Goal: Check status

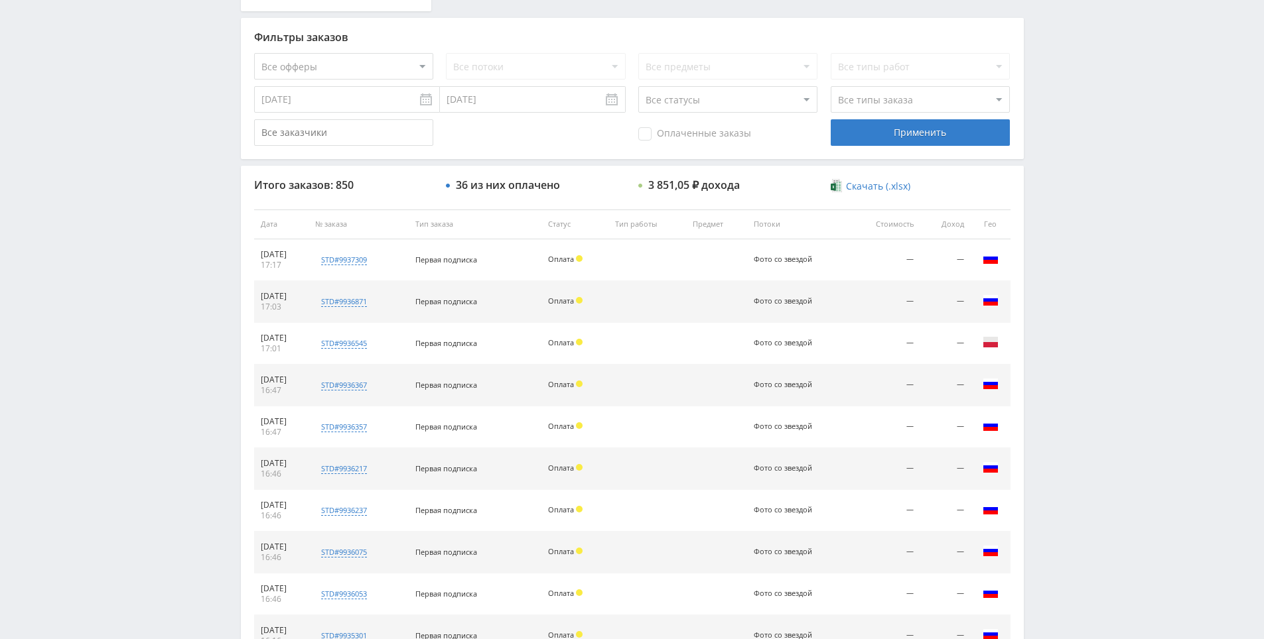
scroll to position [398, 0]
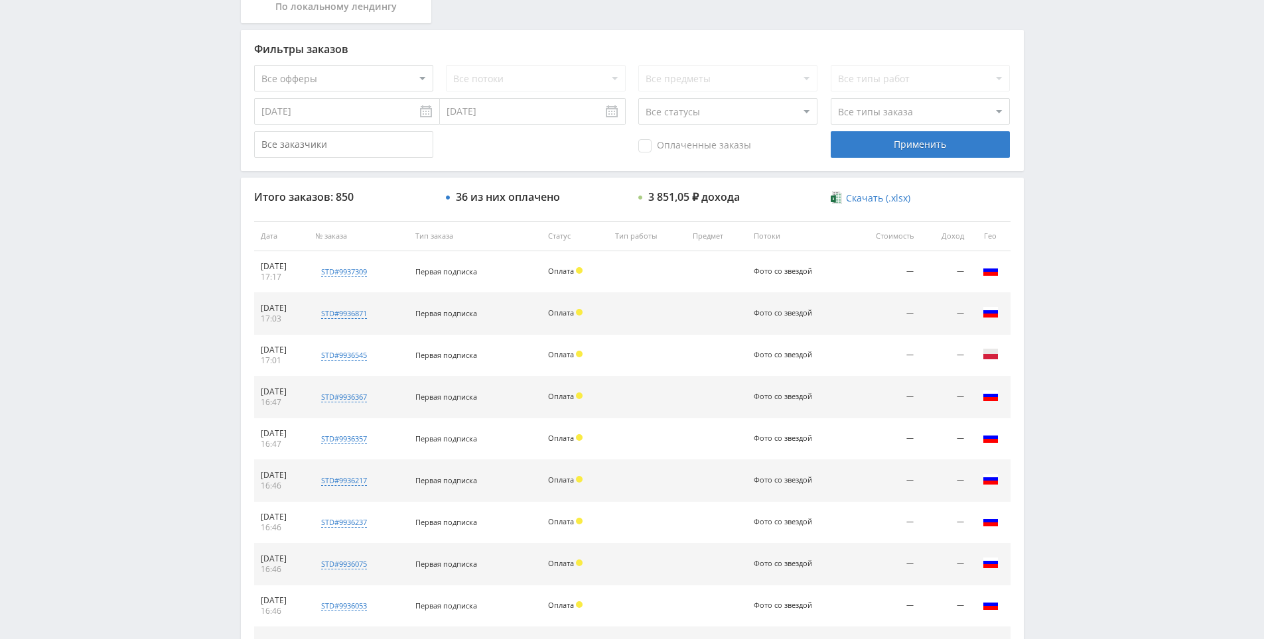
drag, startPoint x: 1211, startPoint y: 553, endPoint x: 1189, endPoint y: 477, distance: 78.9
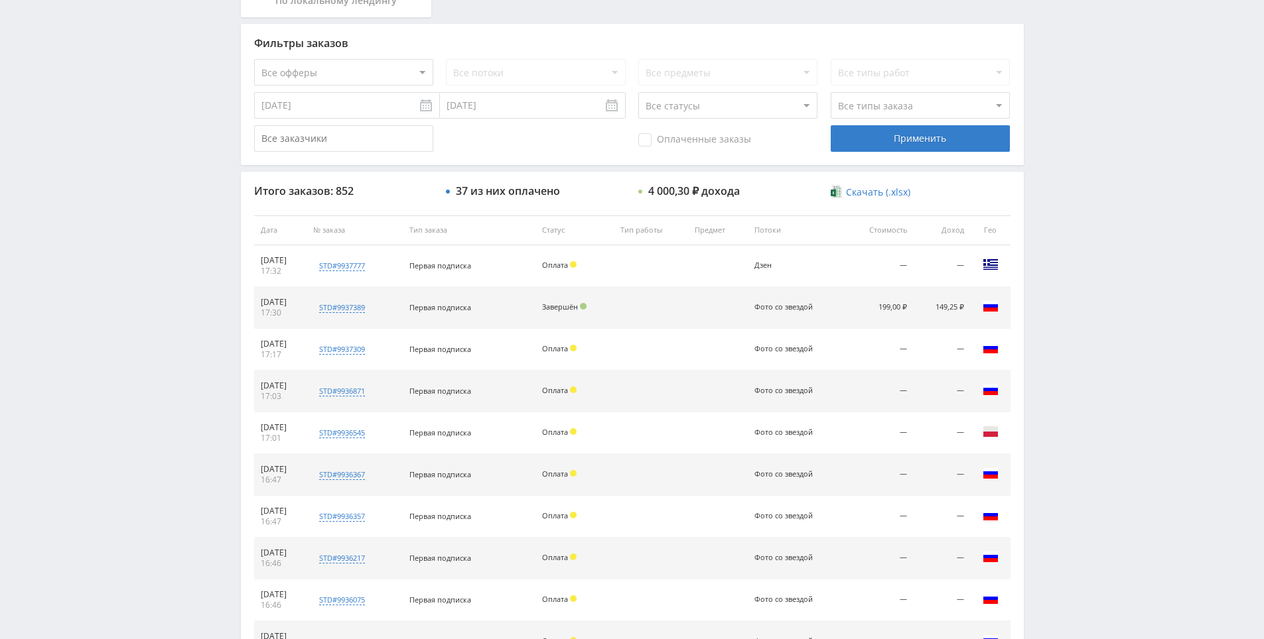
scroll to position [250, 0]
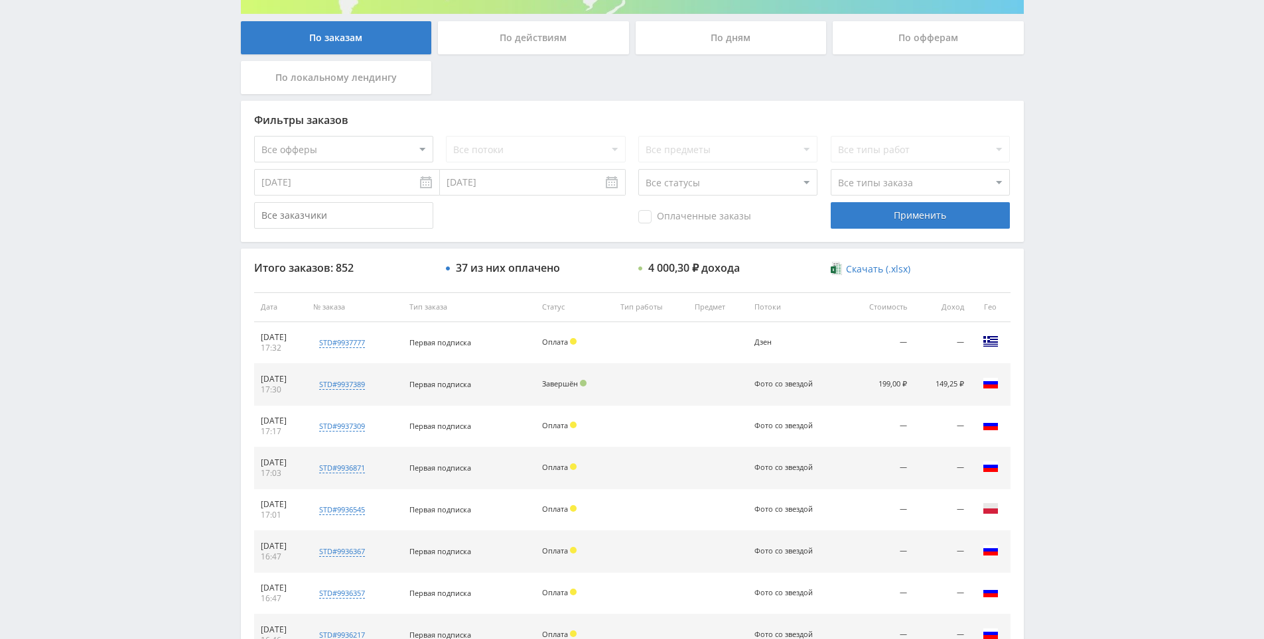
drag, startPoint x: 1063, startPoint y: 381, endPoint x: 1055, endPoint y: 385, distance: 8.0
click at [1063, 381] on div "Telegram-канал Инструменты База знаний Ваш менеджер: [PERSON_NAME] Alex Online …" at bounding box center [632, 307] width 1264 height 1114
drag, startPoint x: 1073, startPoint y: 159, endPoint x: 1081, endPoint y: 163, distance: 8.0
click at [1073, 159] on div "Telegram-канал Инструменты База знаний Ваш менеджер: Alex Alex Online @edugram_…" at bounding box center [632, 307] width 1264 height 1114
click at [1082, 166] on div "Telegram-канал Инструменты База знаний Ваш менеджер: Alex Alex Online @edugram_…" at bounding box center [632, 307] width 1264 height 1114
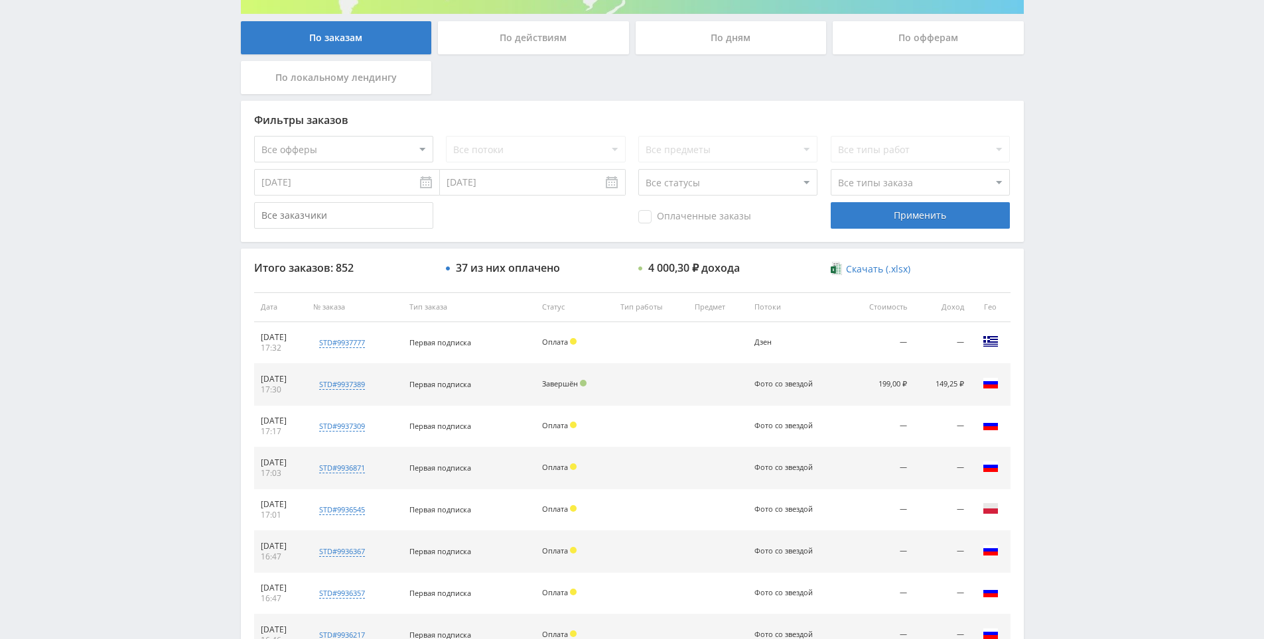
click at [1077, 119] on div "Telegram-канал Инструменты База знаний Ваш менеджер: Alex Alex Online @edugram_…" at bounding box center [632, 307] width 1264 height 1114
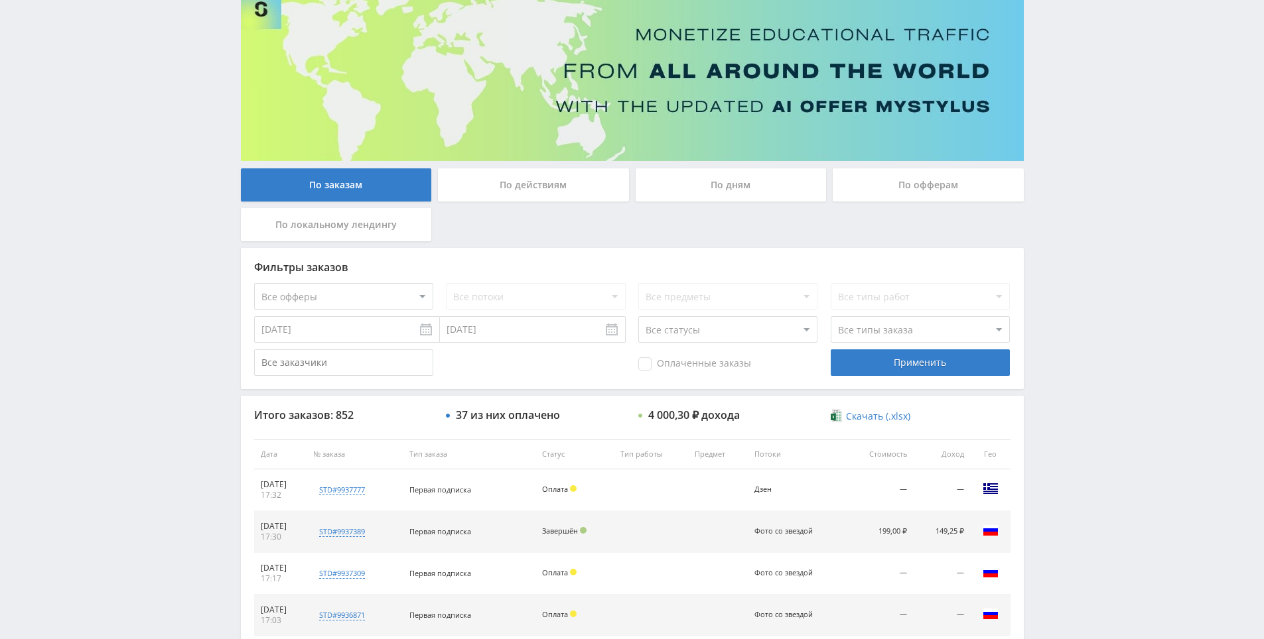
scroll to position [0, 0]
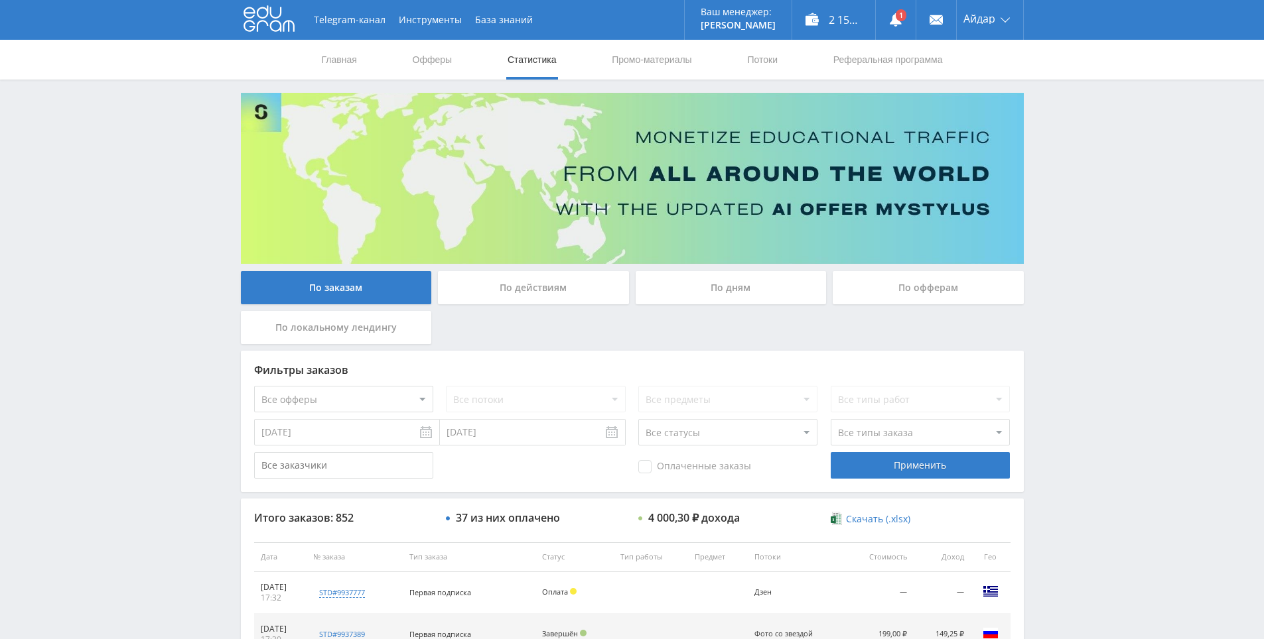
click at [1067, 166] on div "Telegram-канал Инструменты База знаний Ваш менеджер: Alex Alex Online @edugram_…" at bounding box center [632, 557] width 1264 height 1114
click at [888, 9] on link at bounding box center [896, 20] width 40 height 40
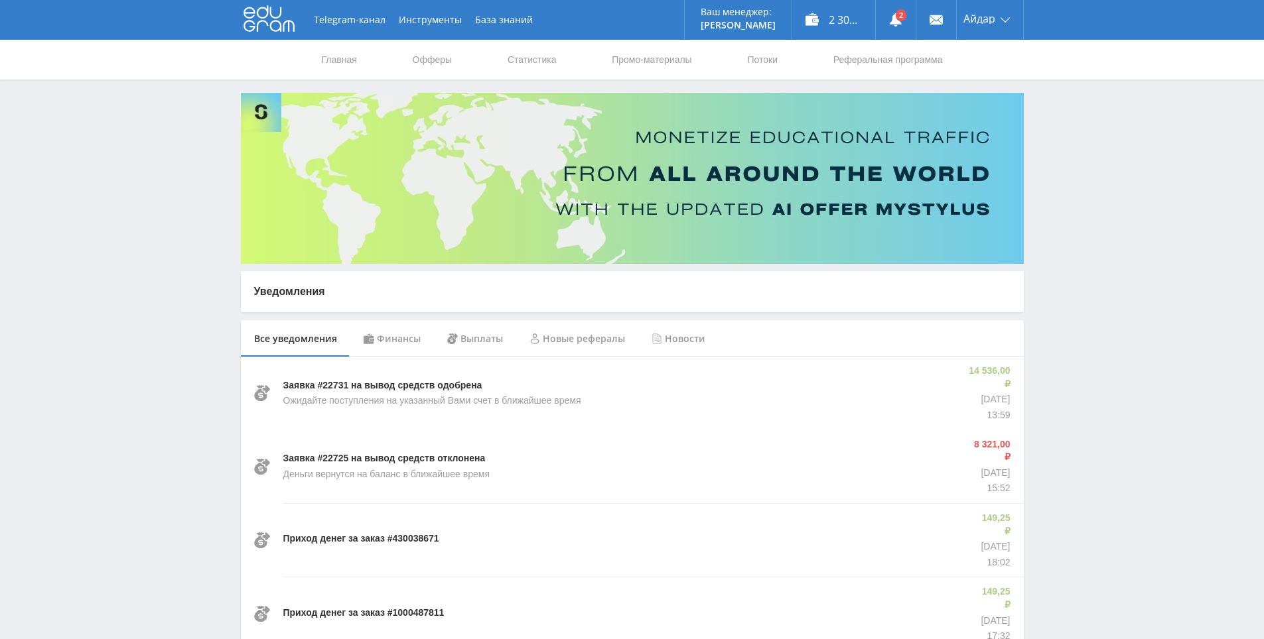
drag, startPoint x: 1154, startPoint y: 415, endPoint x: 1119, endPoint y: 306, distance: 113.7
drag, startPoint x: 1095, startPoint y: 360, endPoint x: 1068, endPoint y: 241, distance: 122.5
click at [281, 34] on div "Telegram-канал Инструменты База знаний Ваш менеджер: Alex Alex Online @edugram_…" at bounding box center [632, 20] width 783 height 40
click at [277, 27] on icon at bounding box center [268, 18] width 51 height 27
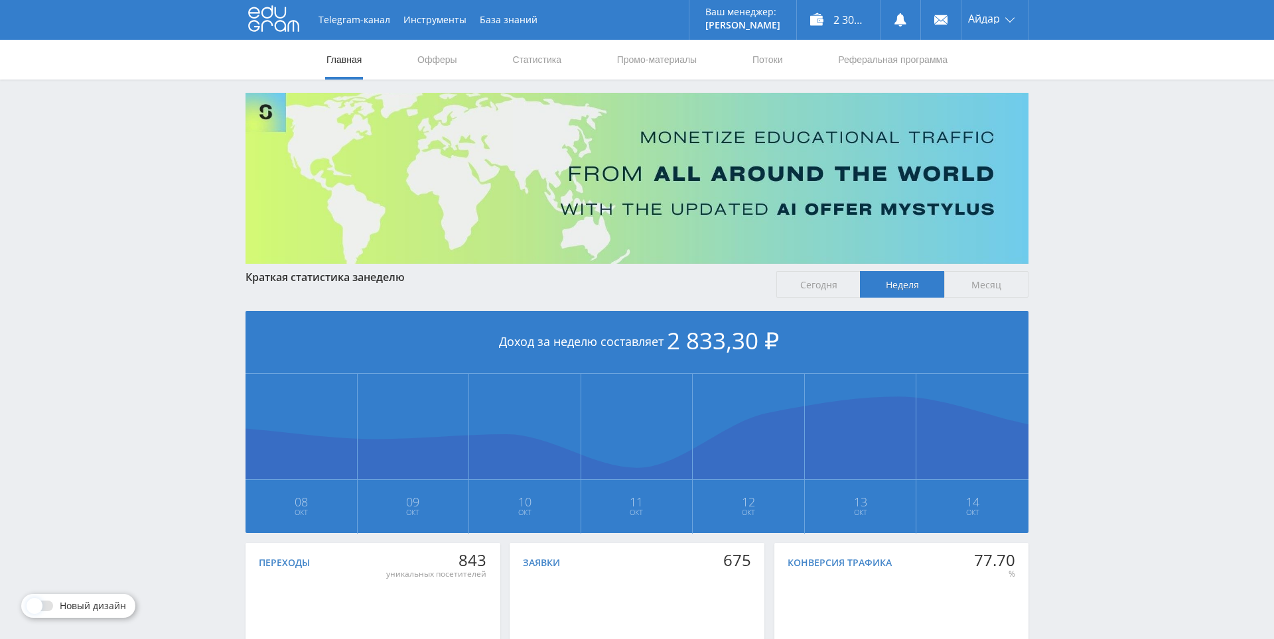
drag, startPoint x: 1130, startPoint y: 274, endPoint x: 1086, endPoint y: 205, distance: 81.7
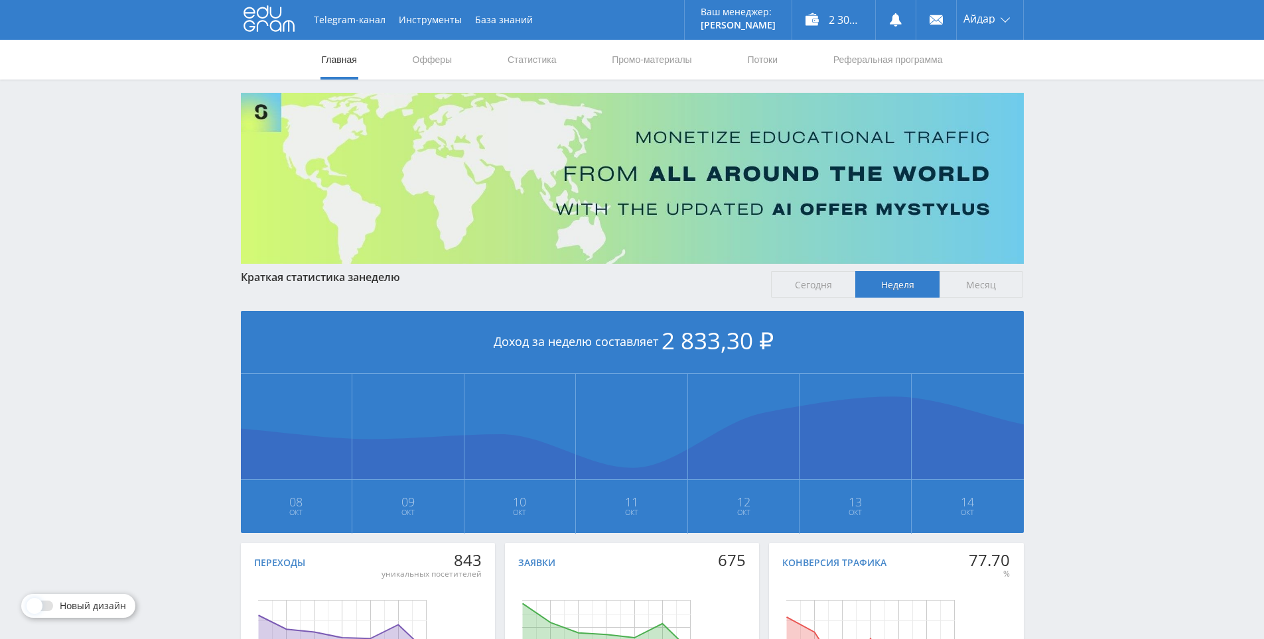
click at [1089, 202] on div "Telegram-канал Инструменты База знаний Ваш менеджер: Alex Alex Online @edugram_…" at bounding box center [632, 393] width 1264 height 787
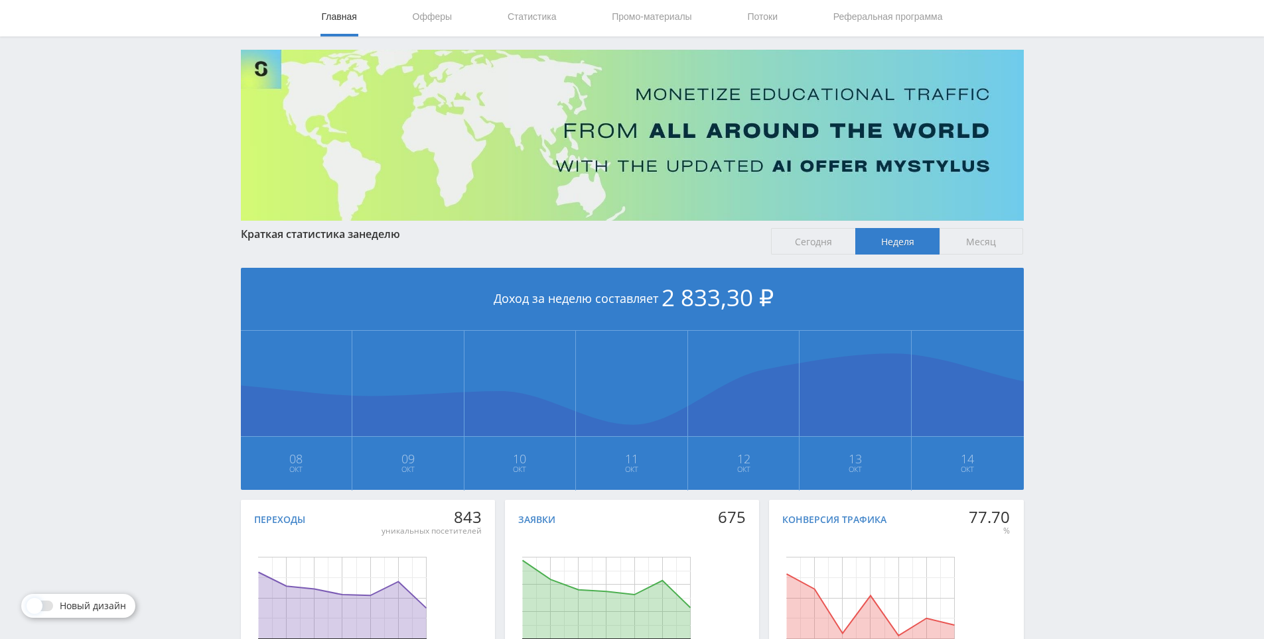
drag, startPoint x: 1067, startPoint y: 133, endPoint x: 1083, endPoint y: 208, distance: 77.1
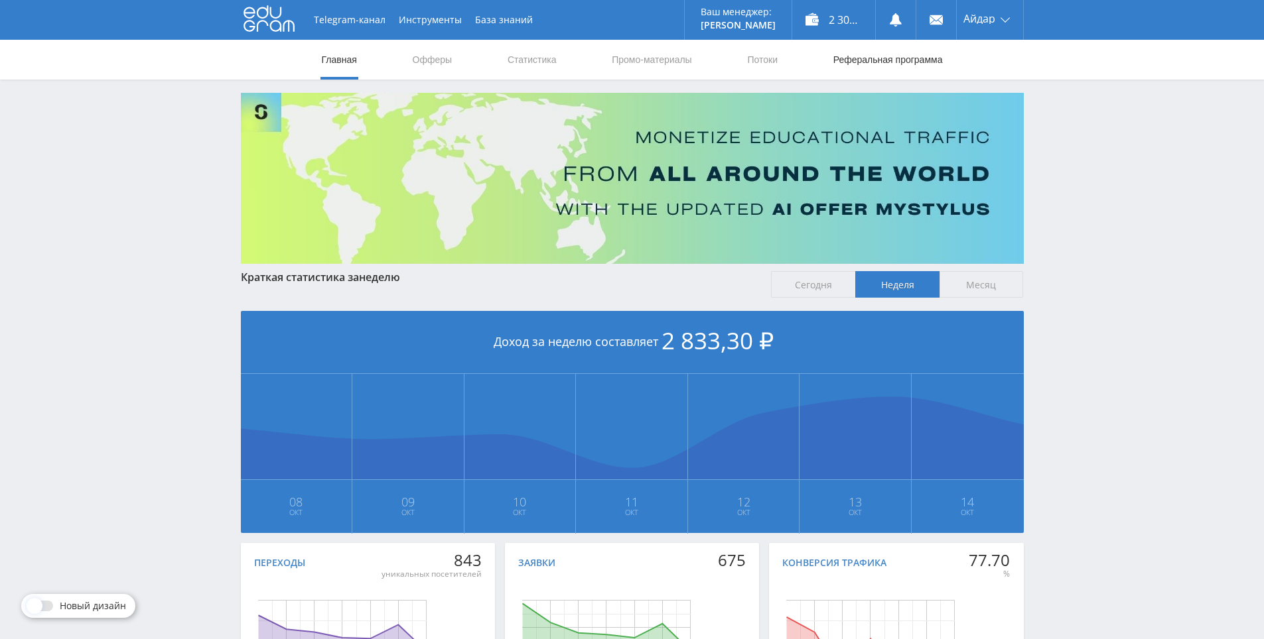
drag, startPoint x: 1083, startPoint y: 208, endPoint x: 931, endPoint y: 69, distance: 206.1
click at [494, 63] on nav "Главная Офферы Статистика Промо-материалы Потоки Реферальная программа" at bounding box center [632, 60] width 624 height 40
click at [517, 52] on link "Статистика" at bounding box center [532, 60] width 52 height 40
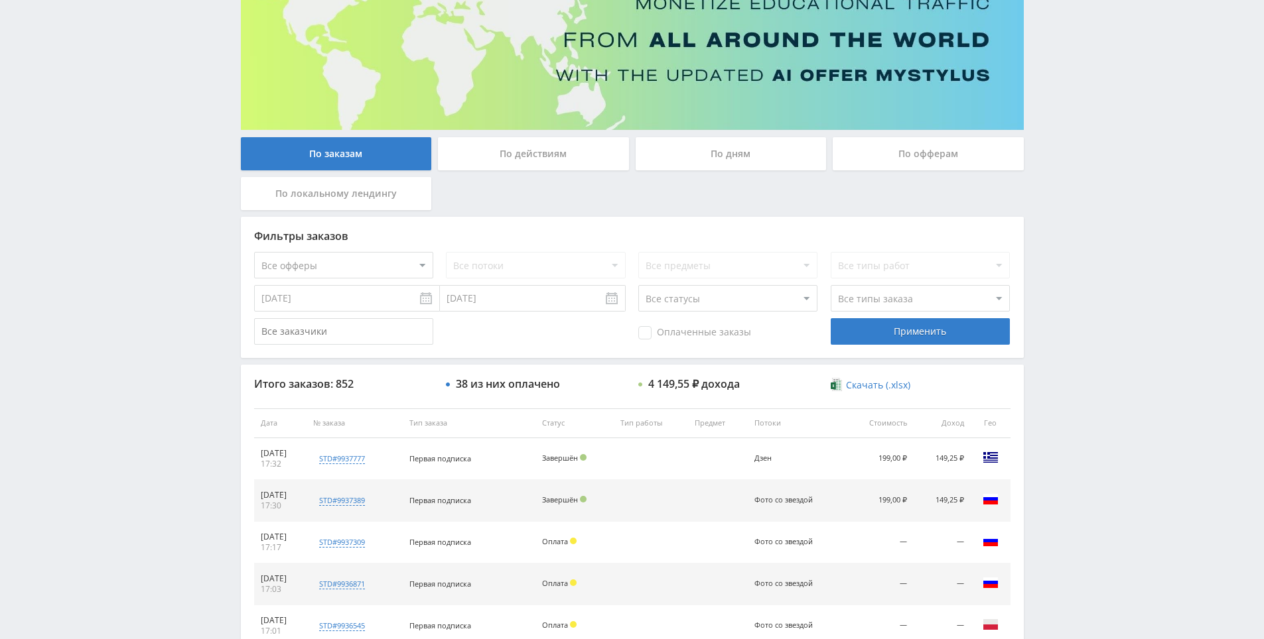
drag, startPoint x: 1194, startPoint y: 331, endPoint x: 1171, endPoint y: 366, distance: 41.8
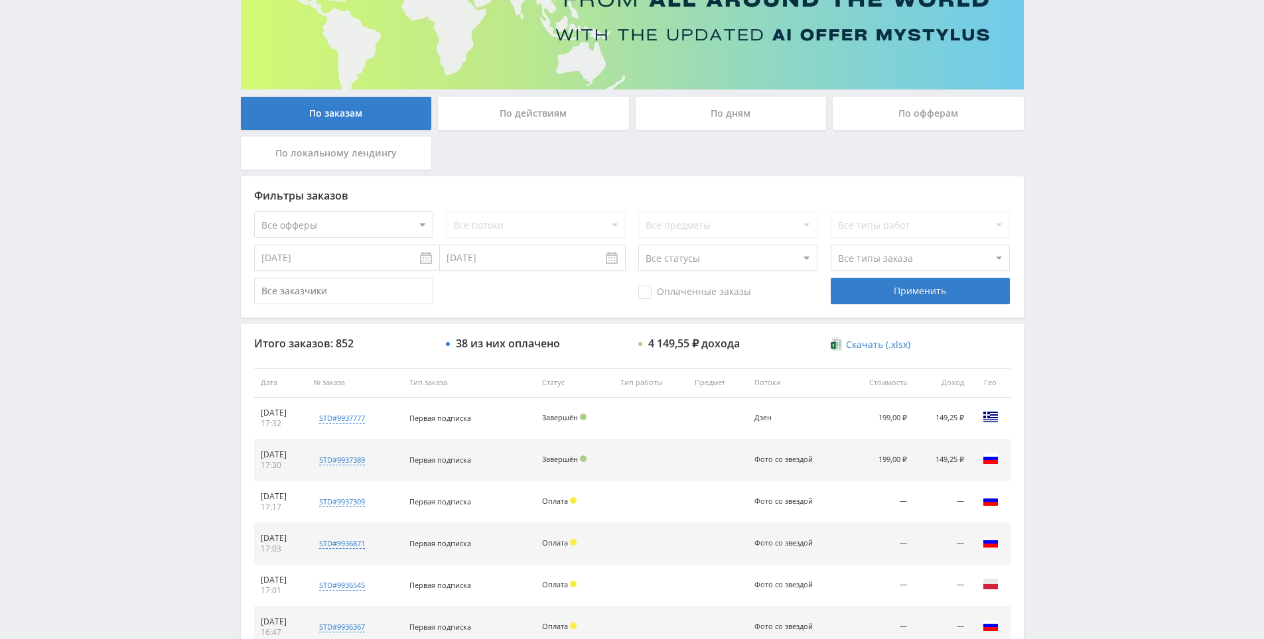
click at [1031, 304] on div "Telegram-канал Инструменты База знаний Ваш менеджер: Alex Alex Online @edugram_…" at bounding box center [632, 383] width 1264 height 1114
click at [1066, 302] on div "Telegram-канал Инструменты База знаний Ваш менеджер: Alex Alex Online @edugram_…" at bounding box center [632, 383] width 1264 height 1114
click at [1061, 267] on div "Telegram-канал Инструменты База знаний Ваш менеджер: Alex Alex Online @edugram_…" at bounding box center [632, 383] width 1264 height 1114
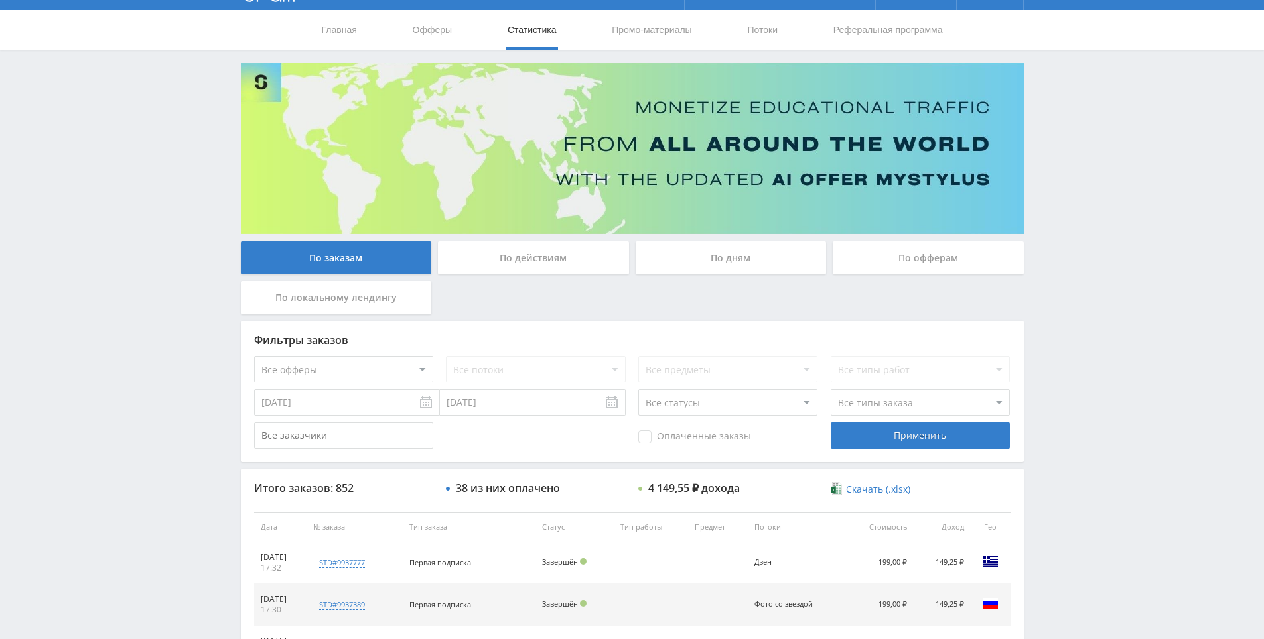
scroll to position [0, 0]
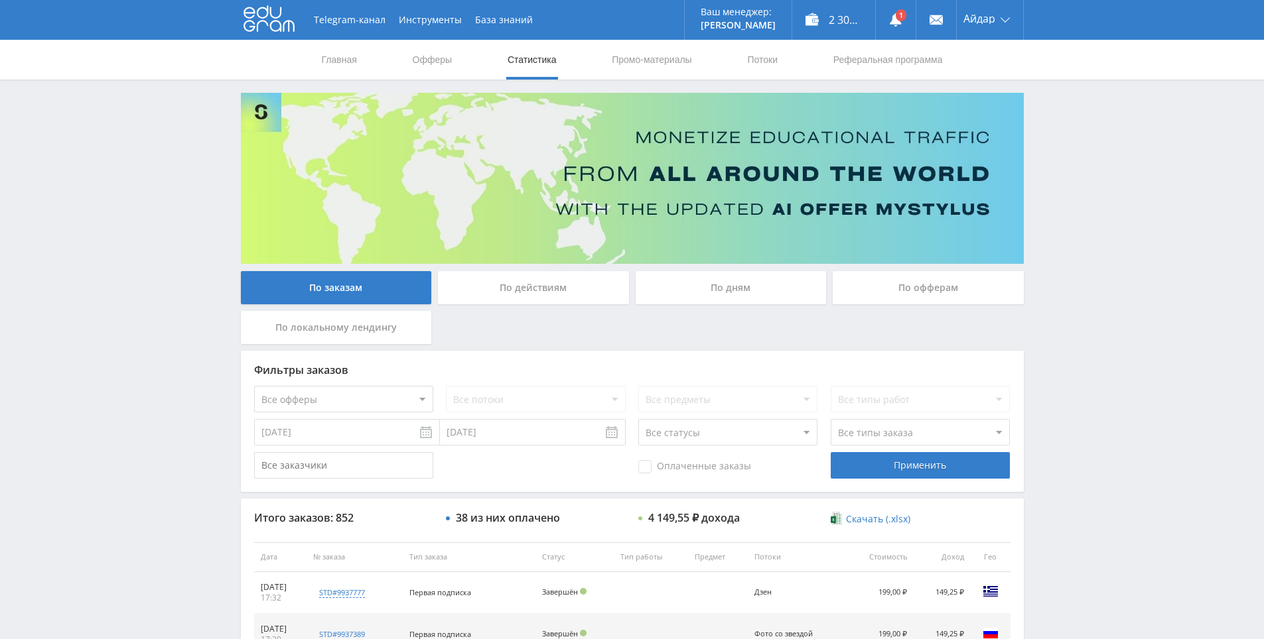
drag, startPoint x: 1102, startPoint y: 379, endPoint x: 1067, endPoint y: 313, distance: 75.4
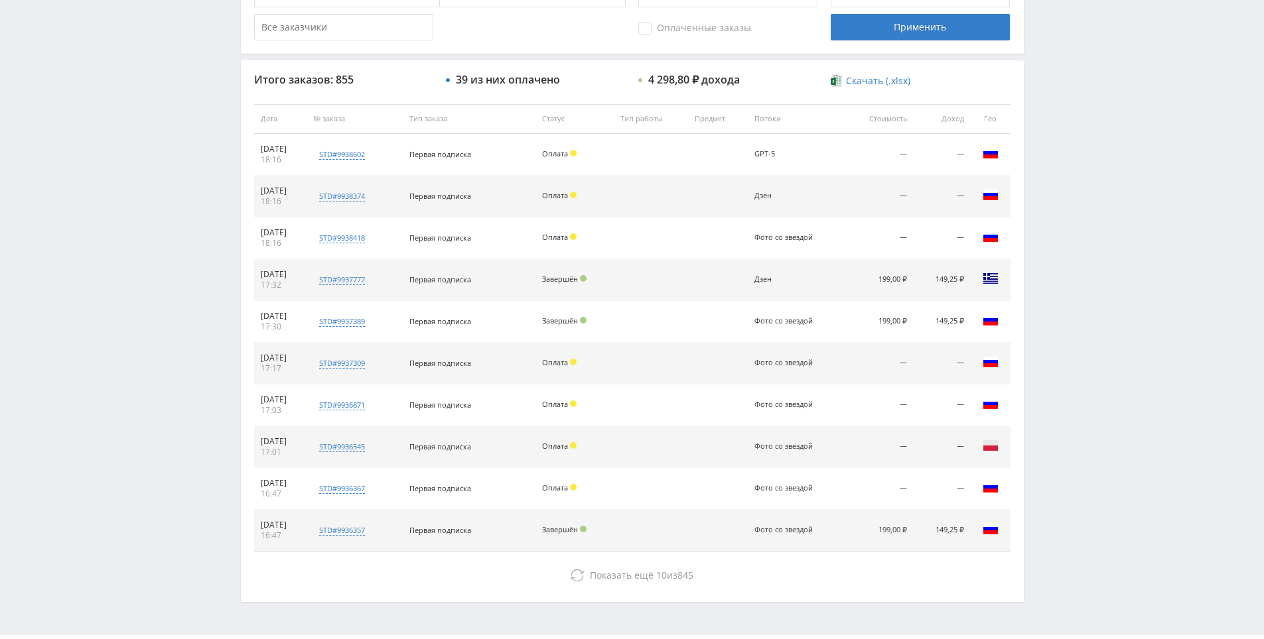
drag, startPoint x: 1084, startPoint y: 260, endPoint x: 1084, endPoint y: 308, distance: 47.8
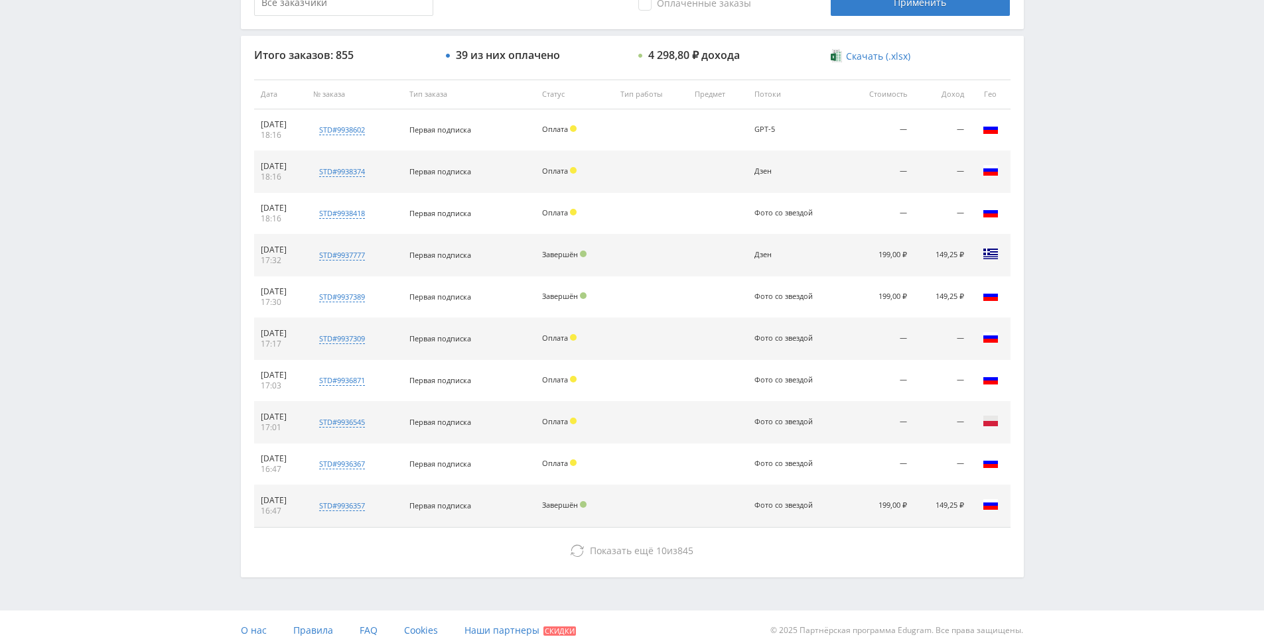
drag, startPoint x: 1084, startPoint y: 308, endPoint x: 1064, endPoint y: 258, distance: 53.6
click at [1066, 239] on div "Telegram-канал Инструменты База знаний Ваш менеджер: [PERSON_NAME] Online @edug…" at bounding box center [632, 94] width 1264 height 1114
click at [1067, 239] on div "Telegram-канал Инструменты База знаний Ваш менеджер: [PERSON_NAME] Online @edug…" at bounding box center [632, 94] width 1264 height 1114
click at [1067, 192] on div "Telegram-канал Инструменты База знаний Ваш менеджер: [PERSON_NAME] Online @edug…" at bounding box center [632, 94] width 1264 height 1114
click at [1069, 194] on div "Telegram-канал Инструменты База знаний Ваш менеджер: [PERSON_NAME] Online @edug…" at bounding box center [632, 94] width 1264 height 1114
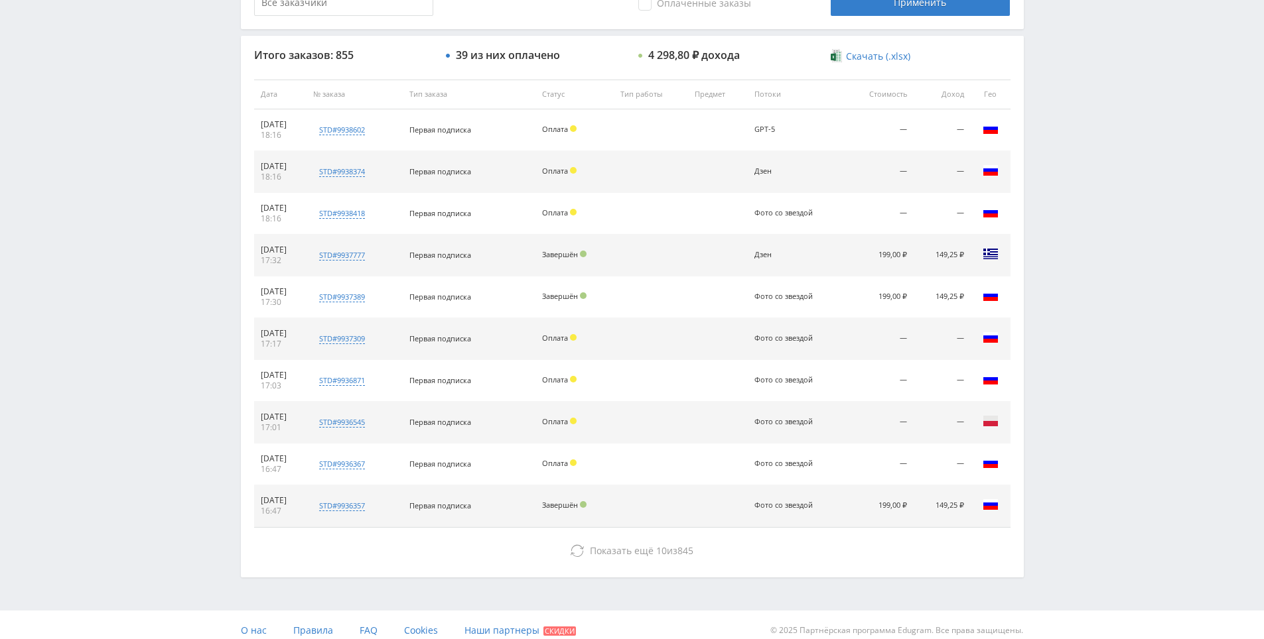
click at [1063, 153] on div "Telegram-канал Инструменты База знаний Ваш менеджер: [PERSON_NAME] Online @edug…" at bounding box center [632, 94] width 1264 height 1114
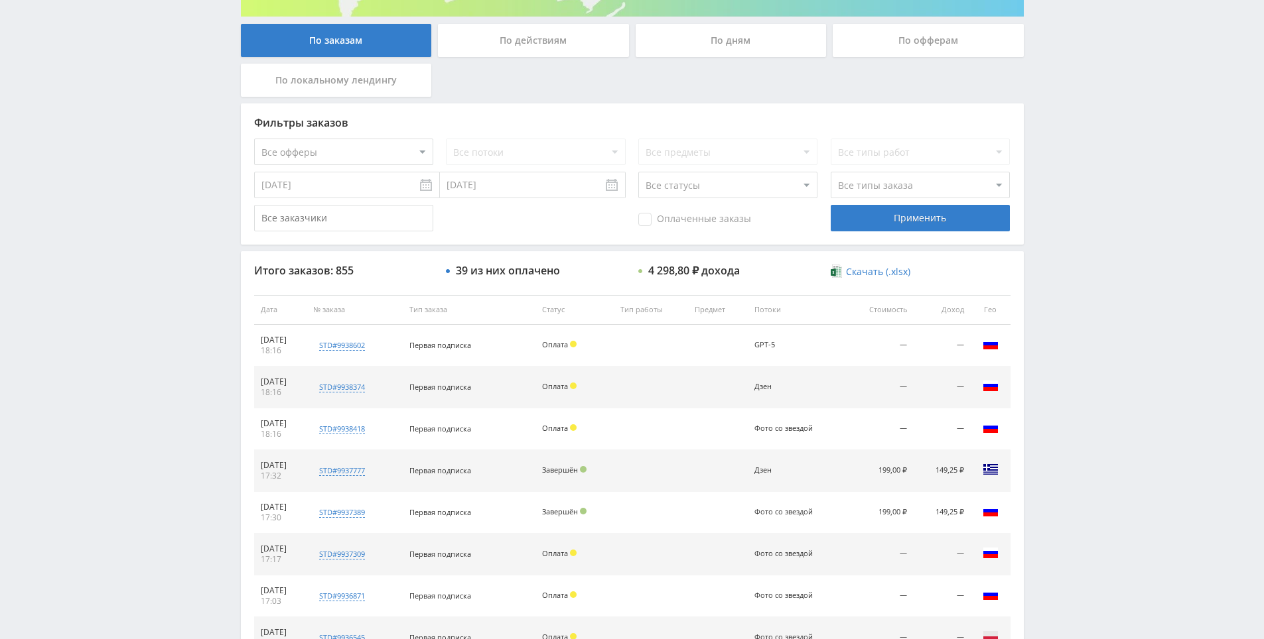
scroll to position [0, 0]
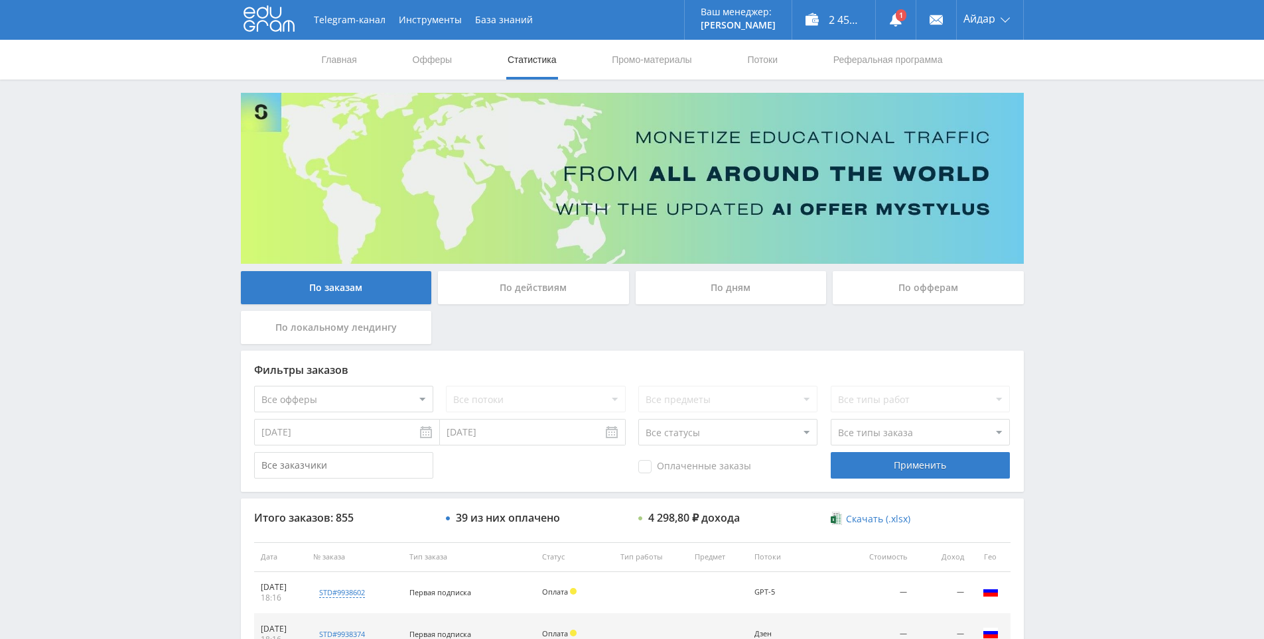
drag, startPoint x: 1062, startPoint y: 222, endPoint x: 759, endPoint y: 161, distance: 309.2
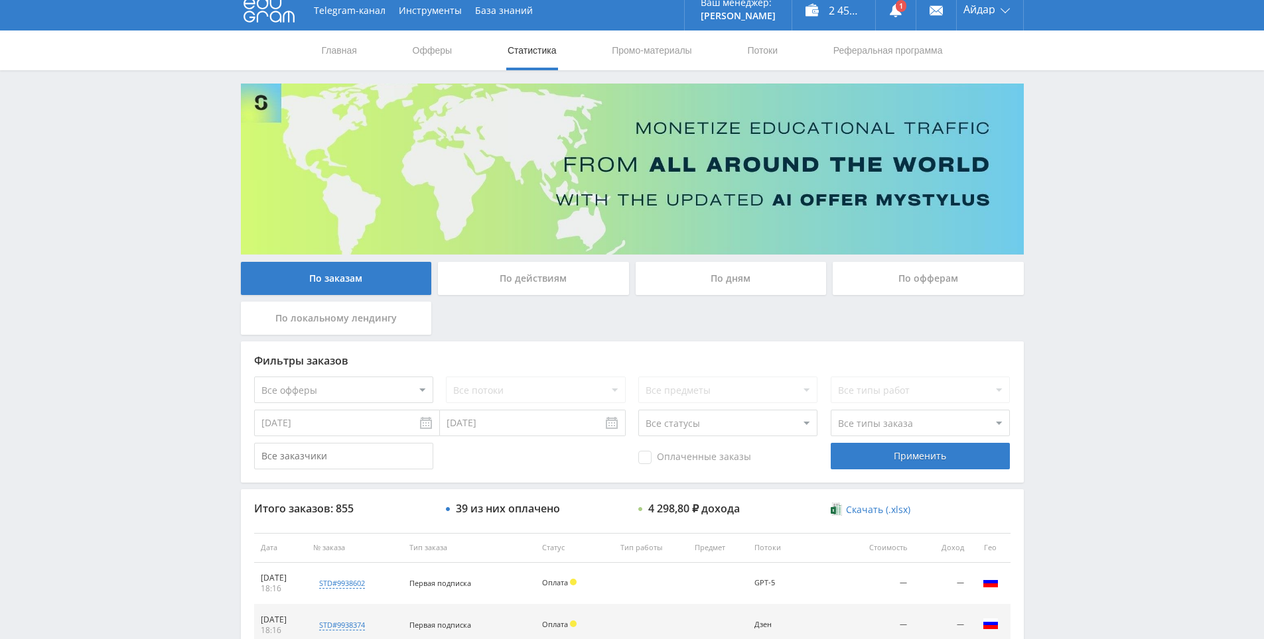
drag, startPoint x: 700, startPoint y: 336, endPoint x: 704, endPoint y: 360, distance: 24.8
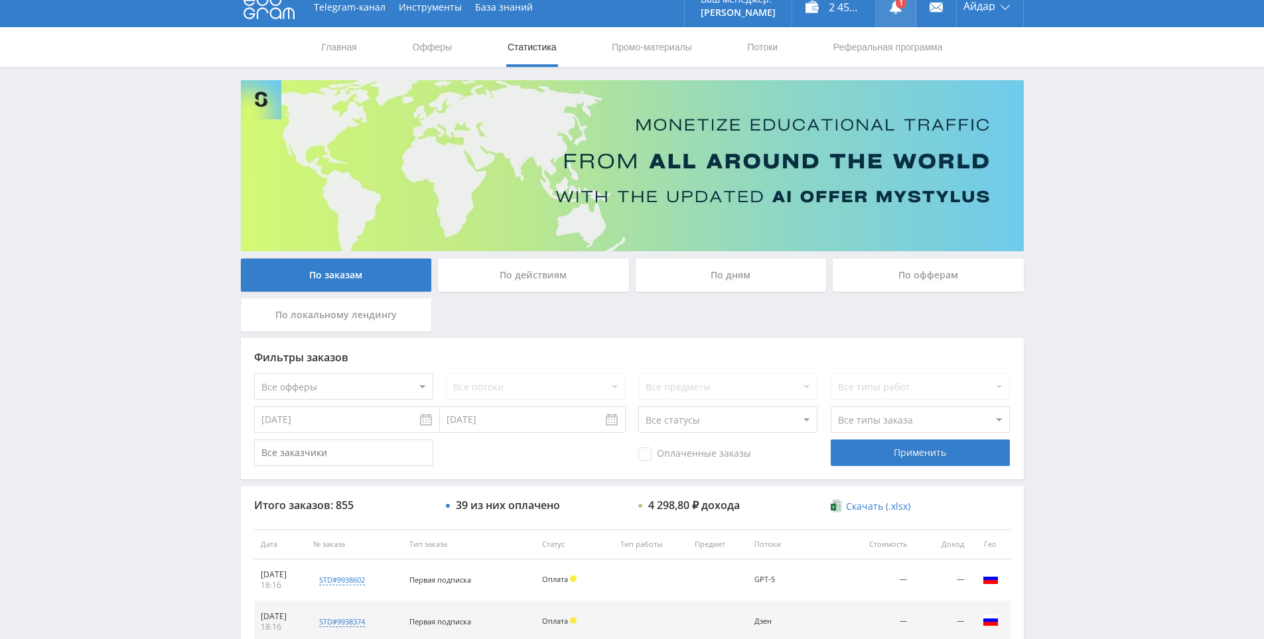
click at [889, 2] on icon at bounding box center [895, 7] width 13 height 13
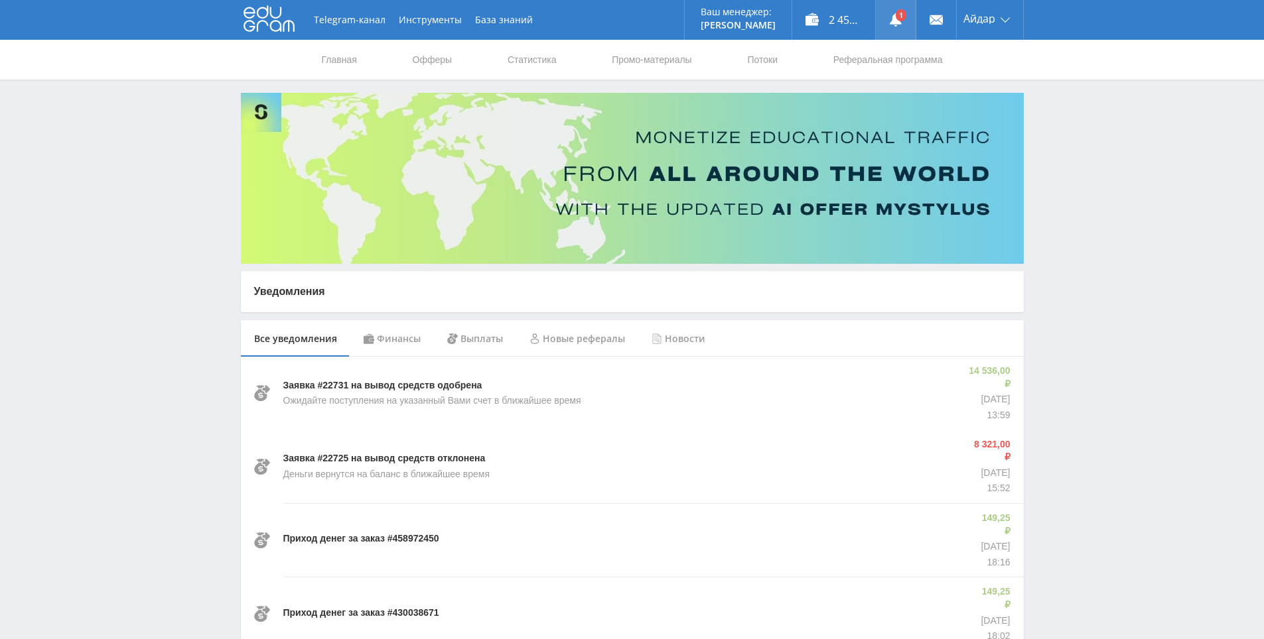
click at [895, 21] on use at bounding box center [896, 19] width 12 height 13
drag, startPoint x: 1083, startPoint y: 174, endPoint x: 1085, endPoint y: 165, distance: 10.1
click at [1035, 74] on div "Главная Офферы Статистика Промо-материалы Потоки Реферальная программа" at bounding box center [632, 60] width 1264 height 40
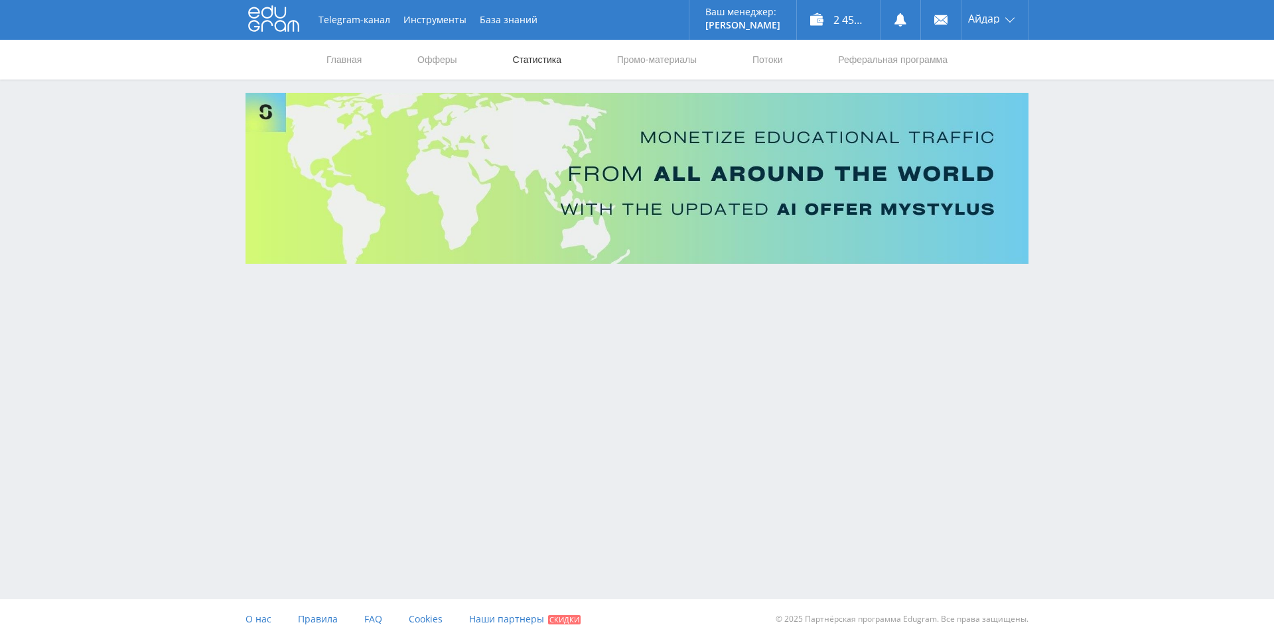
click at [547, 60] on link "Статистика" at bounding box center [537, 60] width 52 height 40
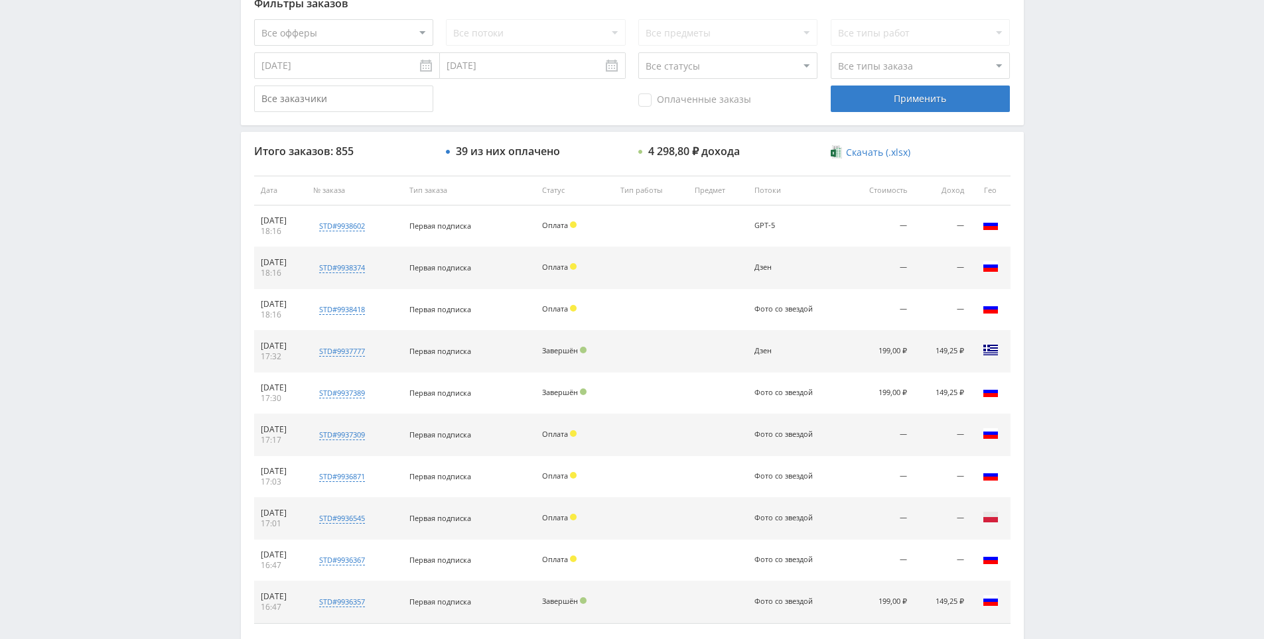
scroll to position [474, 0]
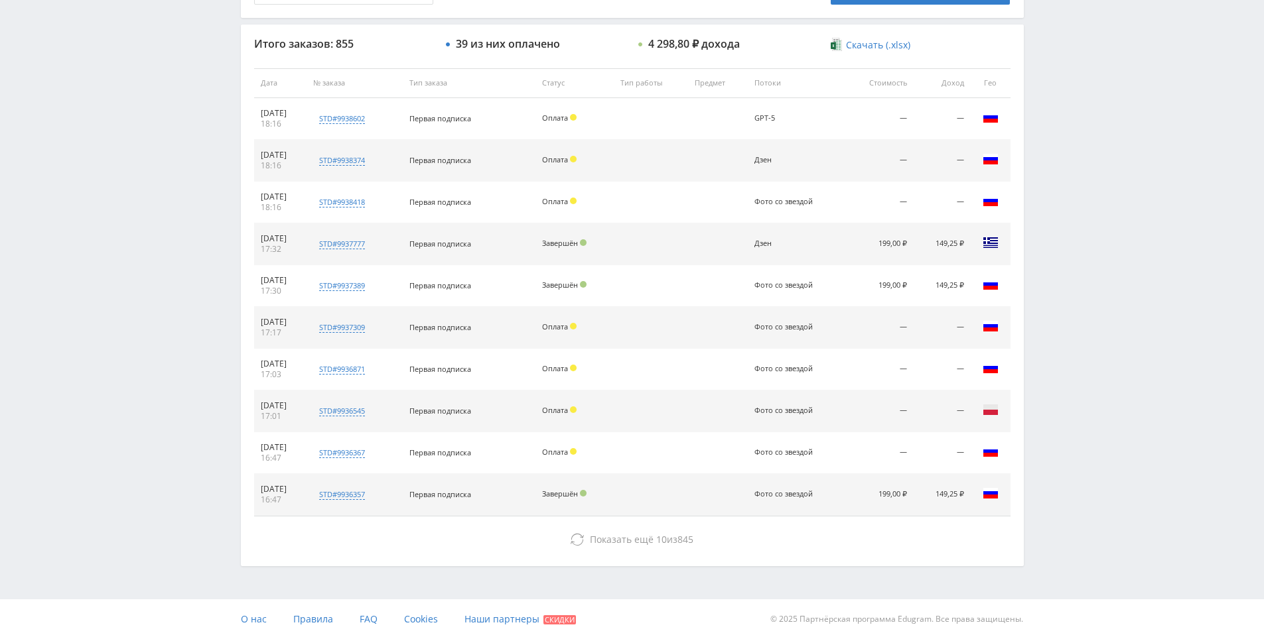
drag, startPoint x: 1144, startPoint y: 408, endPoint x: 1138, endPoint y: 361, distance: 47.6
drag, startPoint x: 1138, startPoint y: 361, endPoint x: 1120, endPoint y: 255, distance: 107.5
click at [1120, 255] on div "Telegram-канал Инструменты База знаний Ваш менеджер: [PERSON_NAME] Online @edug…" at bounding box center [632, 83] width 1264 height 1114
click at [1114, 192] on div "Telegram-канал Инструменты База знаний Ваш менеджер: [PERSON_NAME] Online @edug…" at bounding box center [632, 83] width 1264 height 1114
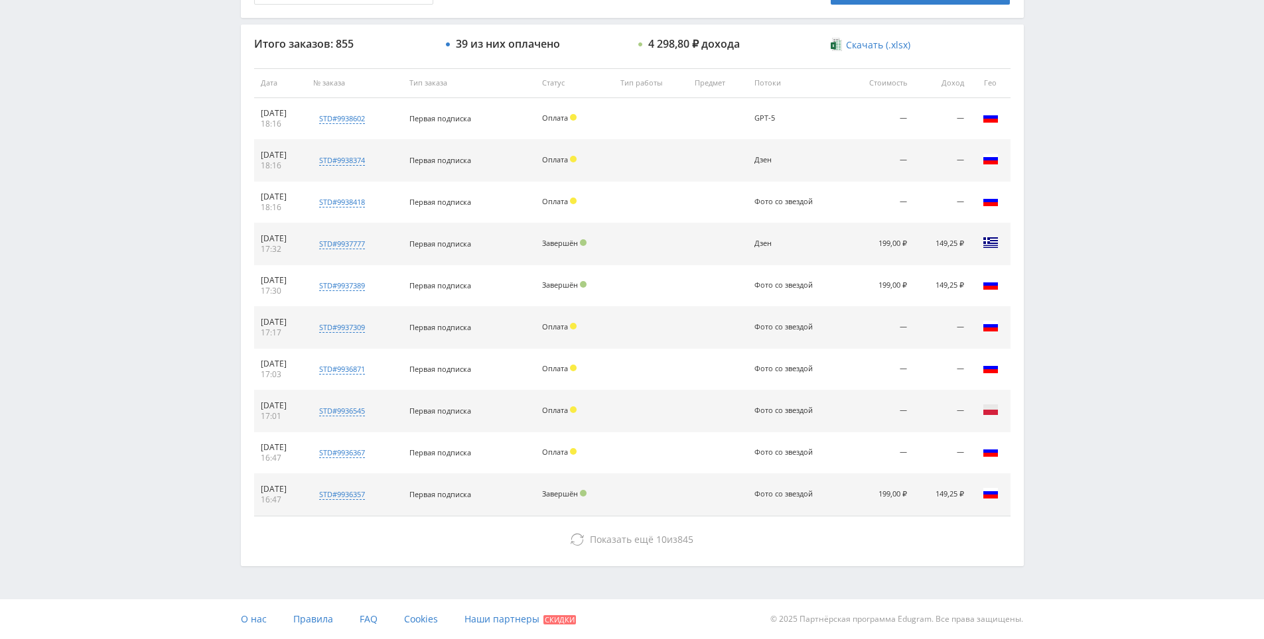
click at [1114, 192] on div "Telegram-канал Инструменты База знаний Ваш менеджер: [PERSON_NAME] Online @edug…" at bounding box center [632, 83] width 1264 height 1114
click at [1103, 157] on div "Telegram-канал Инструменты База знаний Ваш менеджер: [PERSON_NAME] Online @edug…" at bounding box center [632, 83] width 1264 height 1114
click at [1094, 113] on div "Telegram-канал Инструменты База знаний Ваш менеджер: [PERSON_NAME] Online @edug…" at bounding box center [632, 83] width 1264 height 1114
drag, startPoint x: 1094, startPoint y: 113, endPoint x: 1081, endPoint y: 55, distance: 59.1
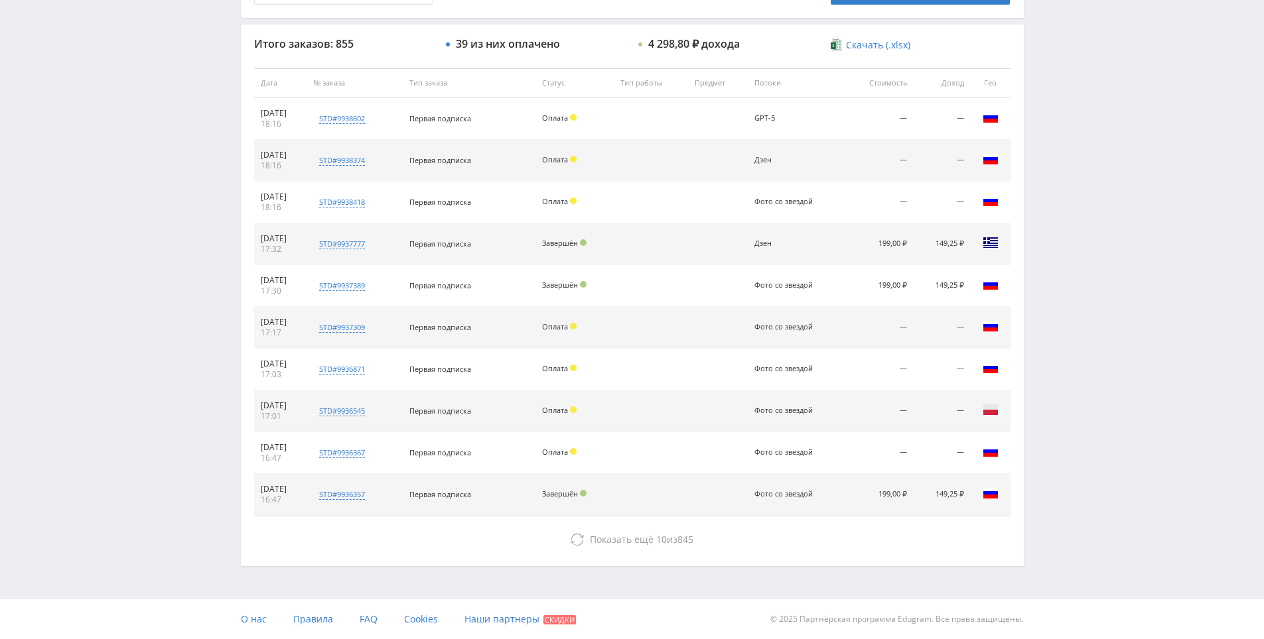
click at [1081, 55] on div "Telegram-канал Инструменты База знаний Ваш менеджер: [PERSON_NAME] Online @edug…" at bounding box center [632, 83] width 1264 height 1114
drag, startPoint x: 1081, startPoint y: 55, endPoint x: 1063, endPoint y: 46, distance: 19.9
click at [1079, 55] on div "Telegram-канал Инструменты База знаний Ваш менеджер: [PERSON_NAME] Online @edug…" at bounding box center [632, 83] width 1264 height 1114
click at [1063, 46] on div "Telegram-канал Инструменты База знаний Ваш менеджер: [PERSON_NAME] Online @edug…" at bounding box center [632, 83] width 1264 height 1114
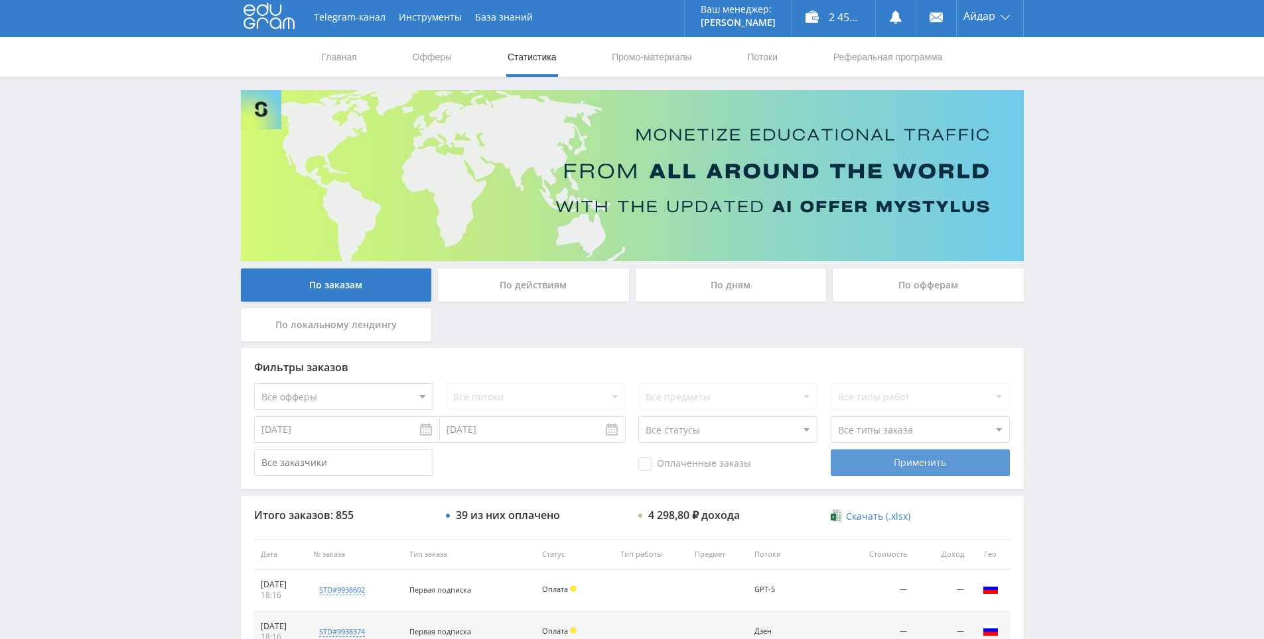
scroll to position [0, 0]
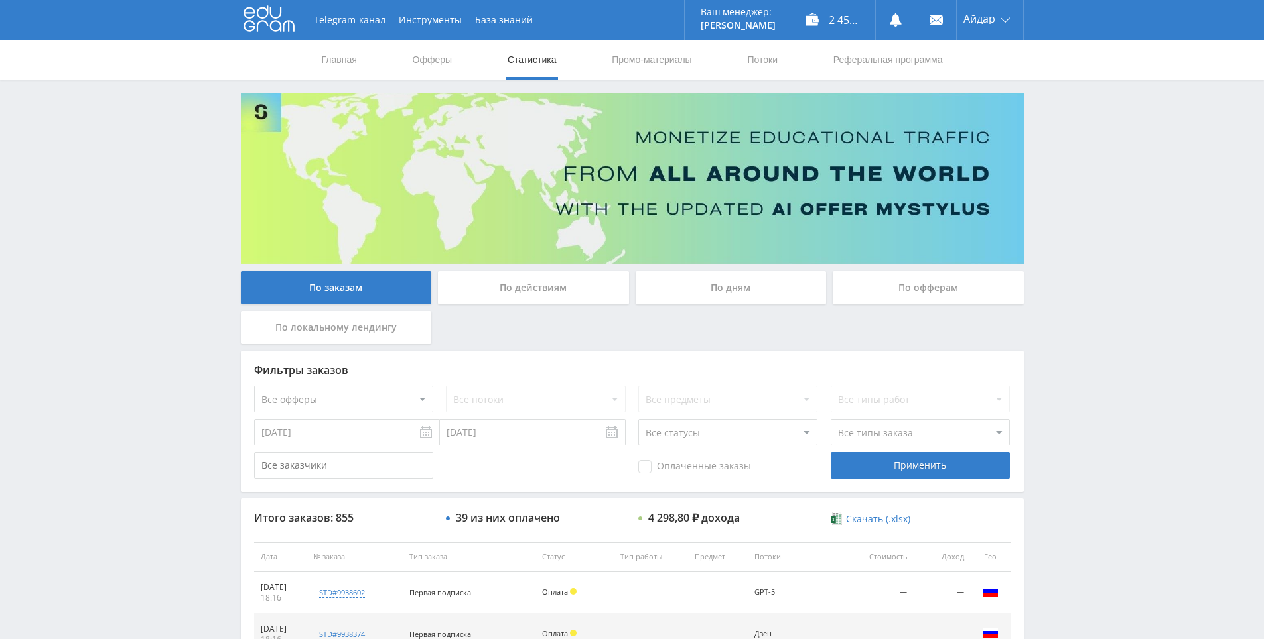
click at [1065, 153] on div "Telegram-канал Инструменты База знаний Ваш менеджер: [PERSON_NAME] Online @edug…" at bounding box center [632, 557] width 1264 height 1114
click at [1083, 160] on div "Telegram-канал Инструменты База знаний Ваш менеджер: [PERSON_NAME] Online @edug…" at bounding box center [632, 557] width 1264 height 1114
